Goal: Task Accomplishment & Management: Use online tool/utility

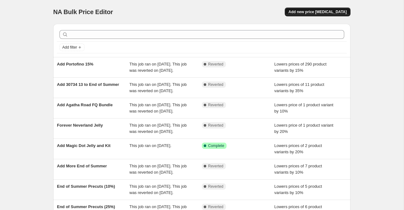
click at [339, 12] on span "Add new price [MEDICAL_DATA]" at bounding box center [317, 11] width 58 height 5
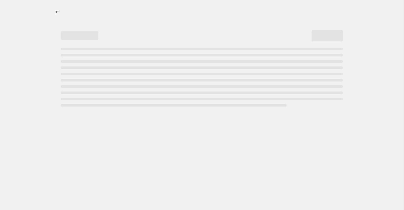
select select "percentage"
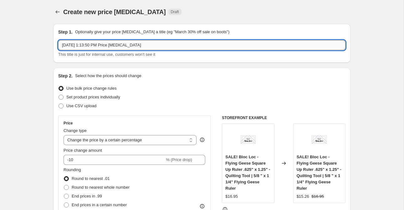
click at [94, 47] on input "[DATE] 1:13:50 PM Price [MEDICAL_DATA]" at bounding box center [201, 45] width 287 height 10
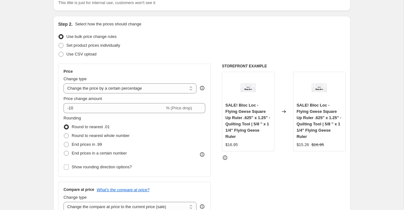
scroll to position [58, 0]
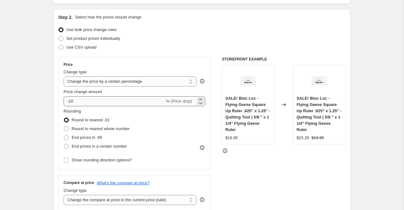
type input "Weekly Deals [DATE] (20%)"
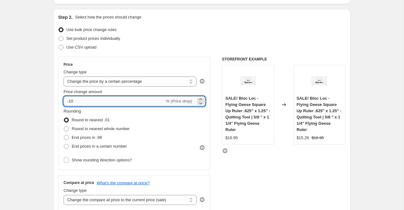
drag, startPoint x: 70, startPoint y: 102, endPoint x: 78, endPoint y: 102, distance: 7.8
click at [78, 102] on input "-10" at bounding box center [113, 101] width 101 height 10
type input "-20"
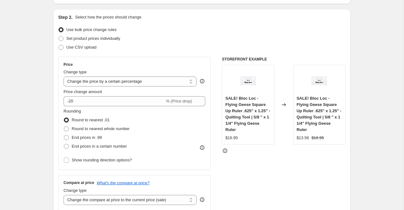
click at [231, 33] on div "Use bulk price change rules" at bounding box center [201, 29] width 287 height 9
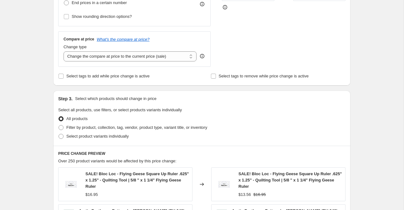
scroll to position [203, 0]
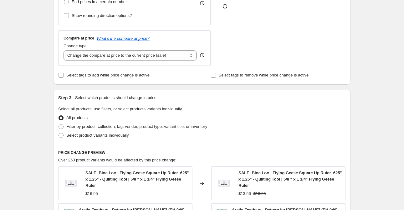
drag, startPoint x: 89, startPoint y: 75, endPoint x: 94, endPoint y: 84, distance: 10.2
click at [89, 75] on span "Select tags to add while price change is active" at bounding box center [107, 75] width 83 height 5
click at [63, 75] on input "Select tags to add while price change is active" at bounding box center [60, 75] width 5 height 5
checkbox input "true"
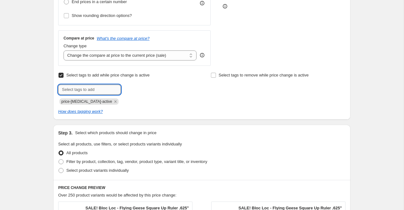
click at [97, 89] on input "text" at bounding box center [89, 89] width 63 height 10
type input "weekly deal"
click at [136, 92] on button "Add weekly deal" at bounding box center [140, 88] width 37 height 9
click at [99, 92] on input "text" at bounding box center [89, 89] width 63 height 10
type input "sale"
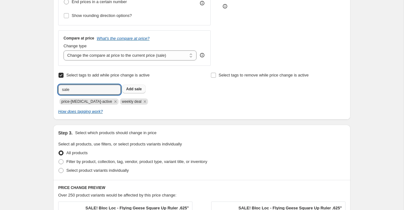
click at [133, 88] on b "Add" at bounding box center [129, 89] width 7 height 4
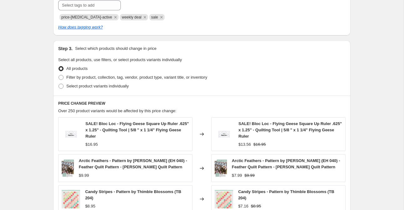
scroll to position [288, 0]
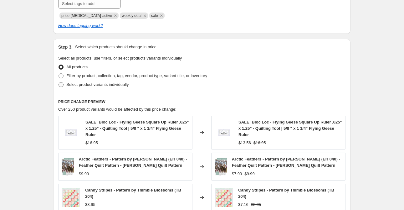
click at [107, 86] on span "Select product variants individually" at bounding box center [97, 84] width 62 height 5
click at [59, 82] on input "Select product variants individually" at bounding box center [58, 82] width 0 height 0
radio input "true"
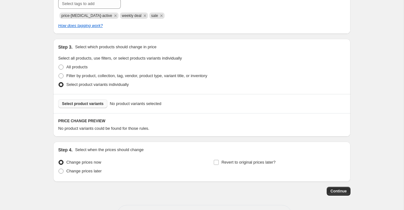
click at [97, 105] on span "Select product variants" at bounding box center [83, 103] width 42 height 5
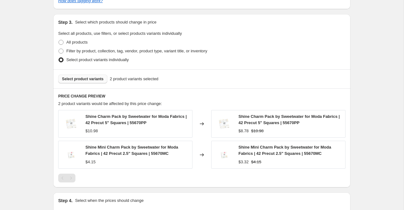
scroll to position [314, 0]
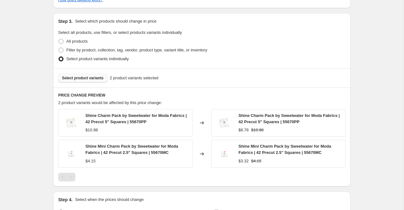
click at [88, 79] on span "Select product variants" at bounding box center [83, 77] width 42 height 5
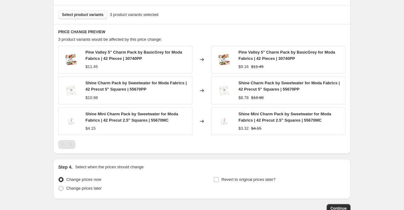
scroll to position [418, 0]
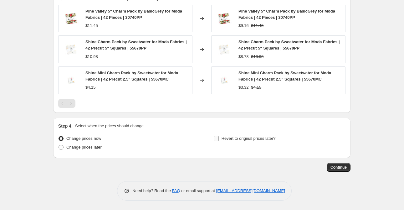
click at [214, 140] on input "Revert to original prices later?" at bounding box center [216, 138] width 5 height 5
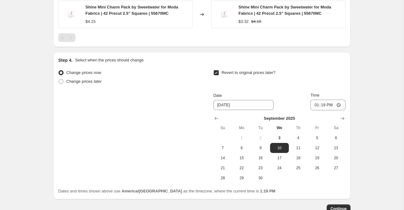
scroll to position [485, 0]
click at [215, 73] on input "Revert to original prices later?" at bounding box center [216, 71] width 5 height 5
checkbox input "false"
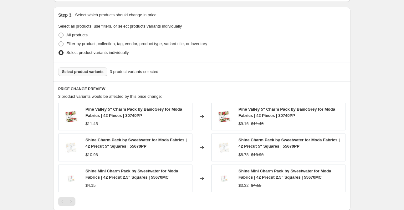
scroll to position [326, 0]
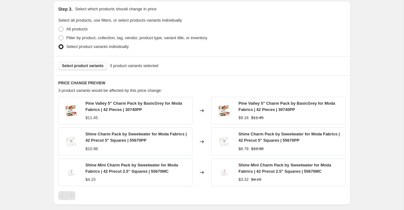
click at [80, 62] on button "Select product variants" at bounding box center [82, 65] width 49 height 9
click at [85, 65] on span "Select product variants" at bounding box center [83, 65] width 42 height 5
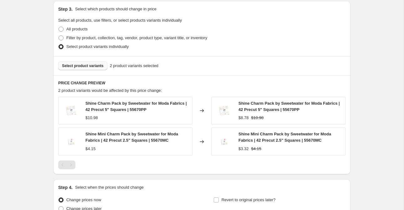
click at [100, 65] on span "Select product variants" at bounding box center [83, 65] width 42 height 5
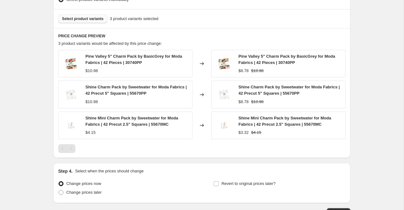
scroll to position [418, 0]
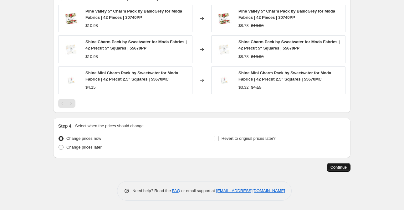
click at [344, 168] on span "Continue" at bounding box center [338, 167] width 16 height 5
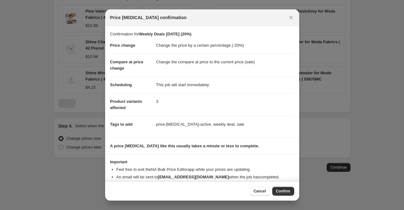
scroll to position [13, 0]
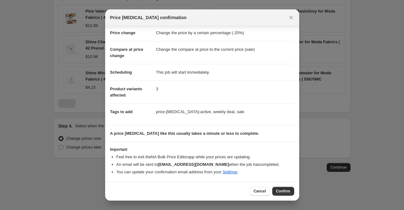
click at [283, 192] on span "Confirm" at bounding box center [283, 190] width 14 height 5
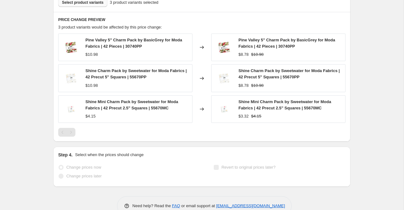
select select "percentage"
